Goal: Use online tool/utility

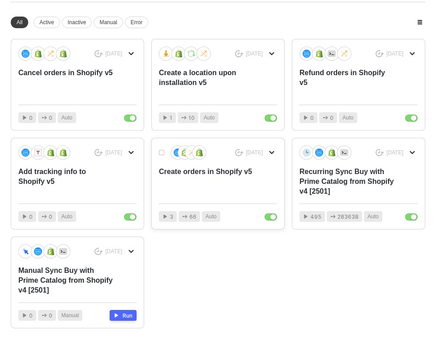
scroll to position [99, 0]
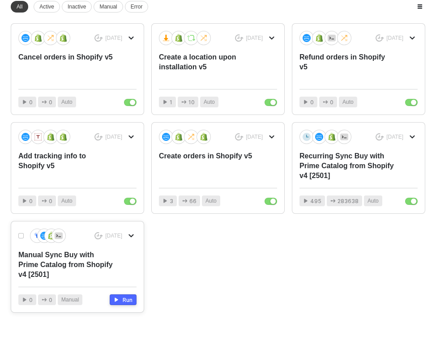
click at [81, 267] on div "Manual Sync Buy with Prime Catalog from Shopify v4 [2501]" at bounding box center [65, 265] width 94 height 30
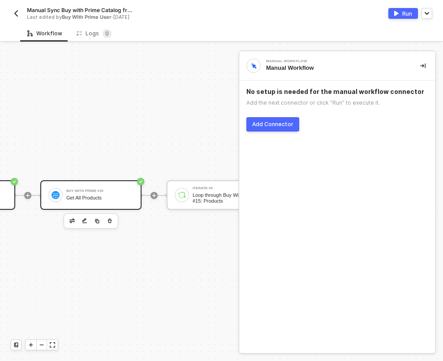
scroll to position [924, 0]
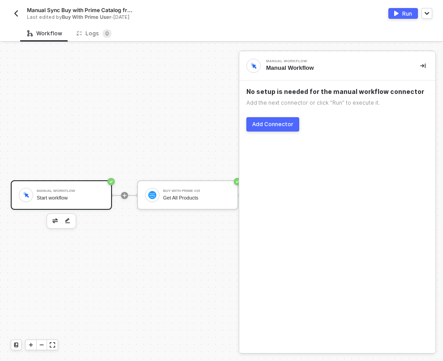
click at [20, 12] on button "button" at bounding box center [16, 13] width 11 height 11
